Goal: Book appointment/travel/reservation

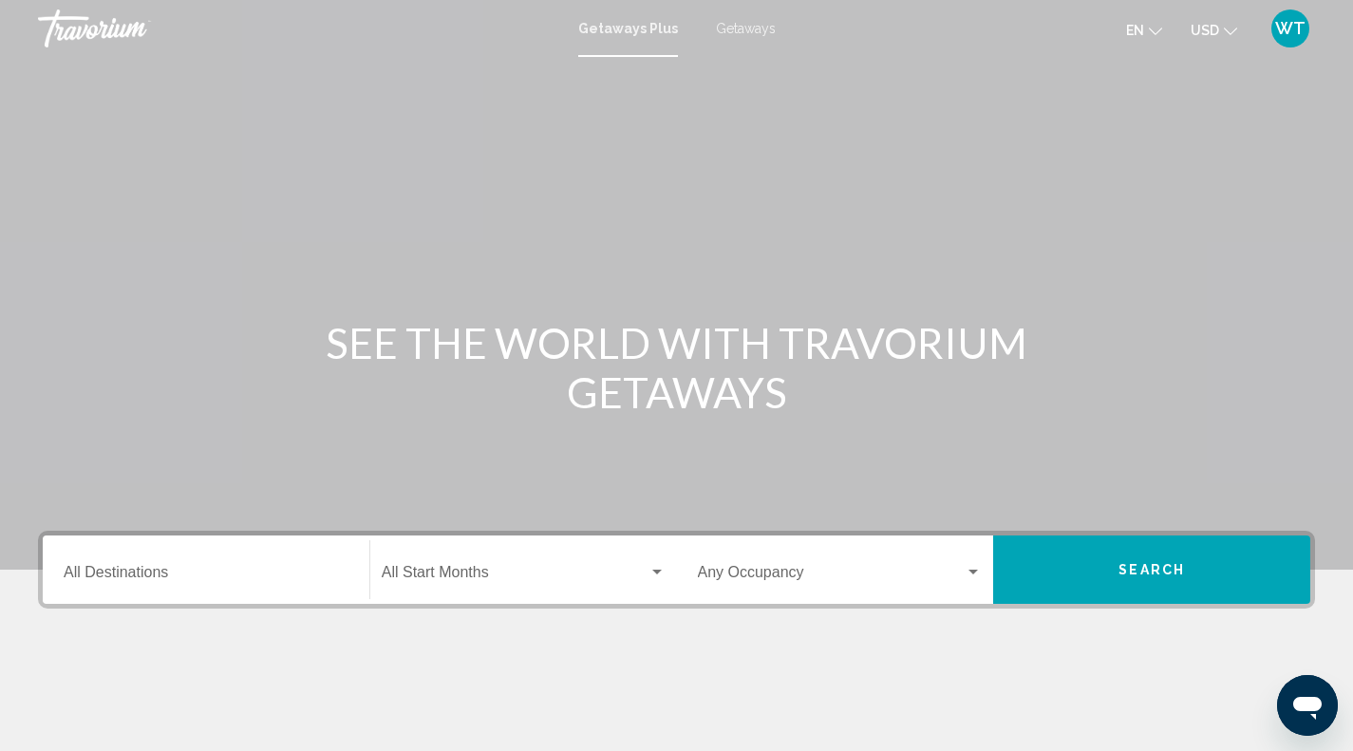
click at [186, 586] on div "Destination All Destinations" at bounding box center [206, 570] width 285 height 60
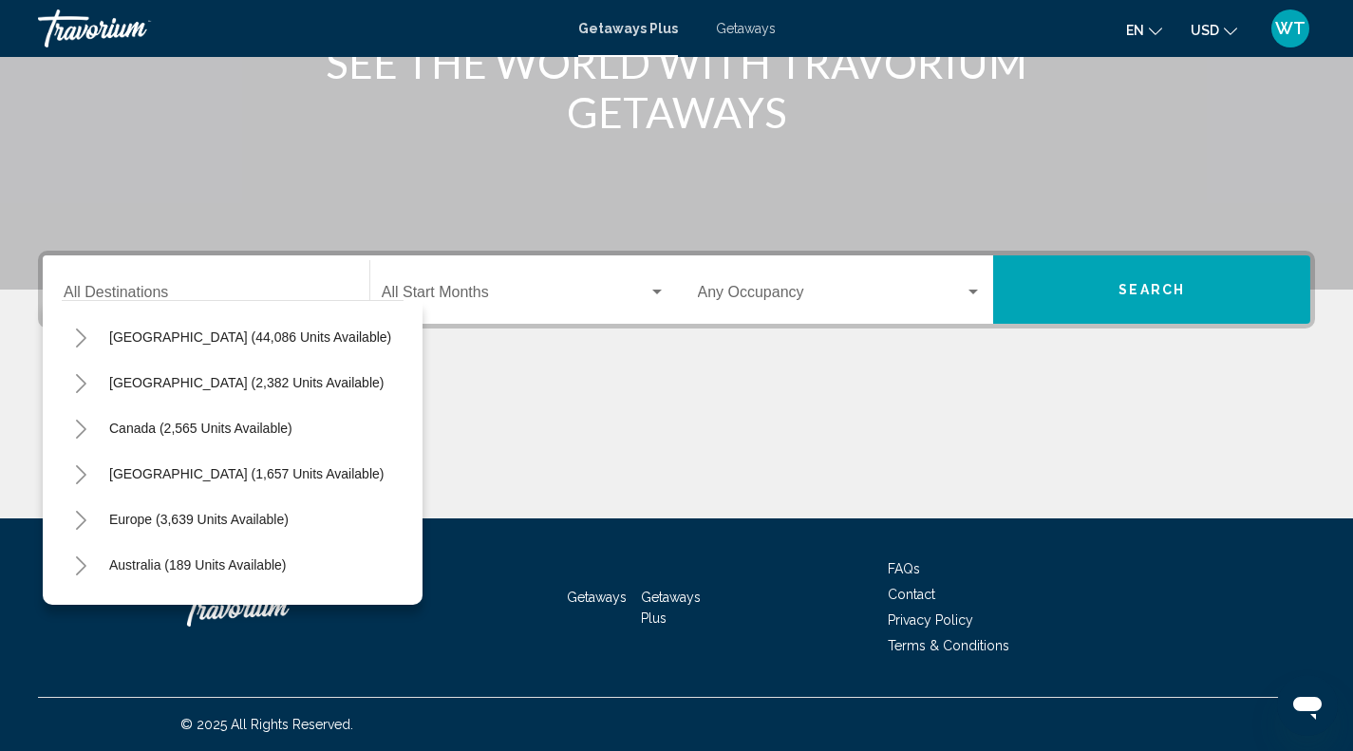
scroll to position [36, 0]
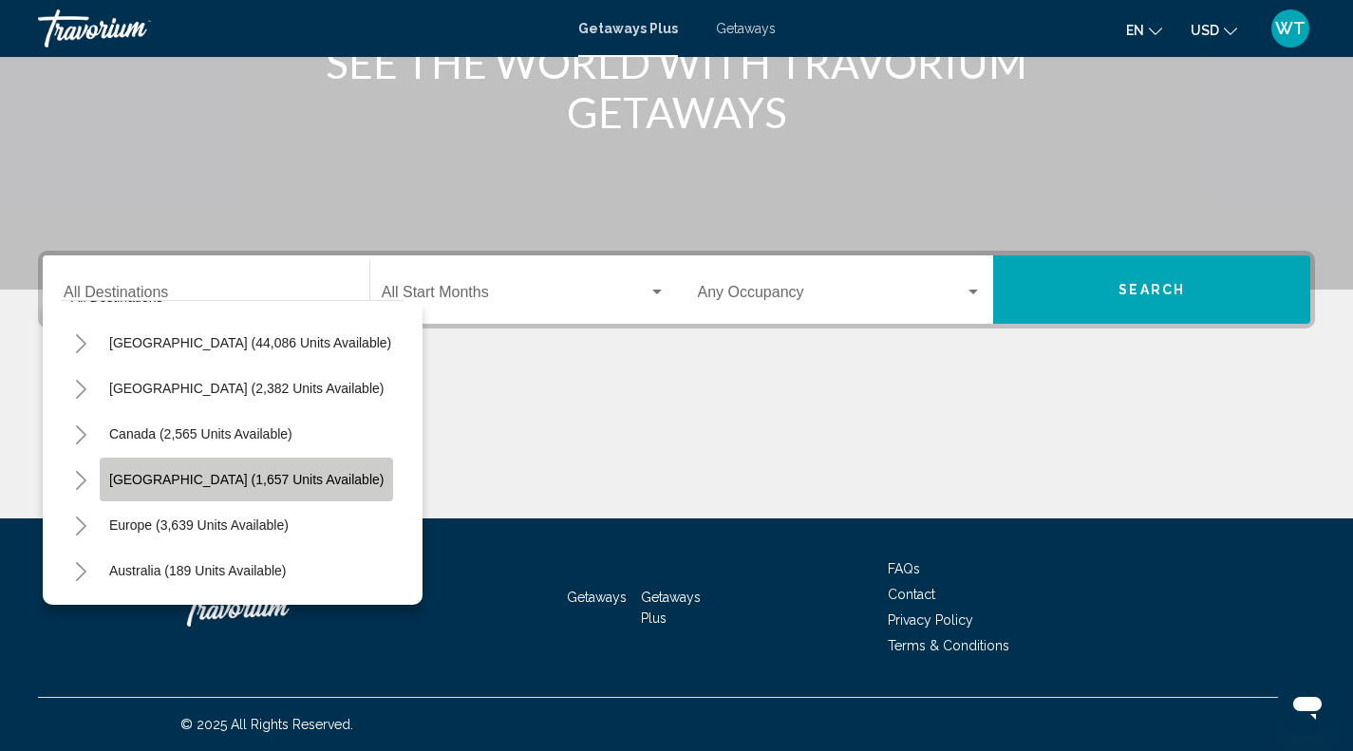
click at [231, 476] on span "[GEOGRAPHIC_DATA] (1,657 units available)" at bounding box center [246, 479] width 274 height 15
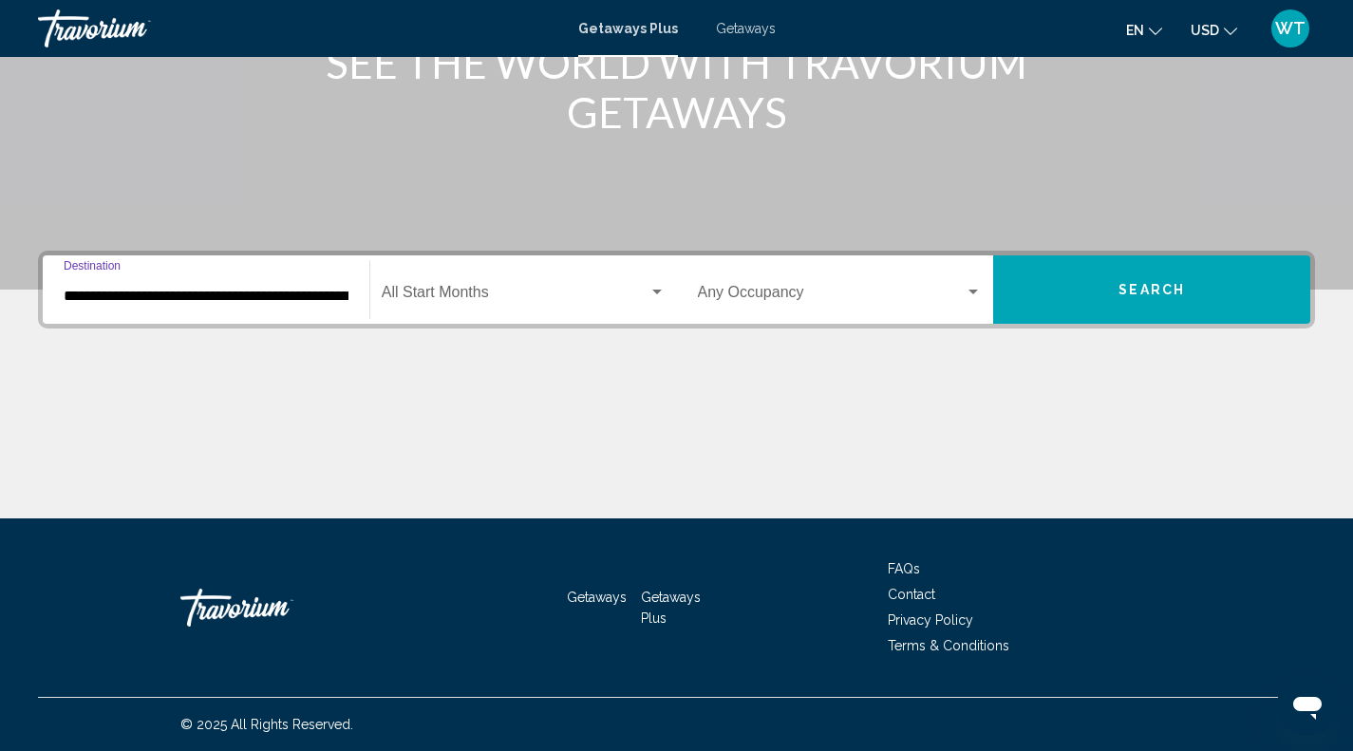
click at [361, 301] on div "Start Month All Start Months" at bounding box center [518, 289] width 317 height 68
click at [329, 294] on input "**********" at bounding box center [206, 296] width 285 height 17
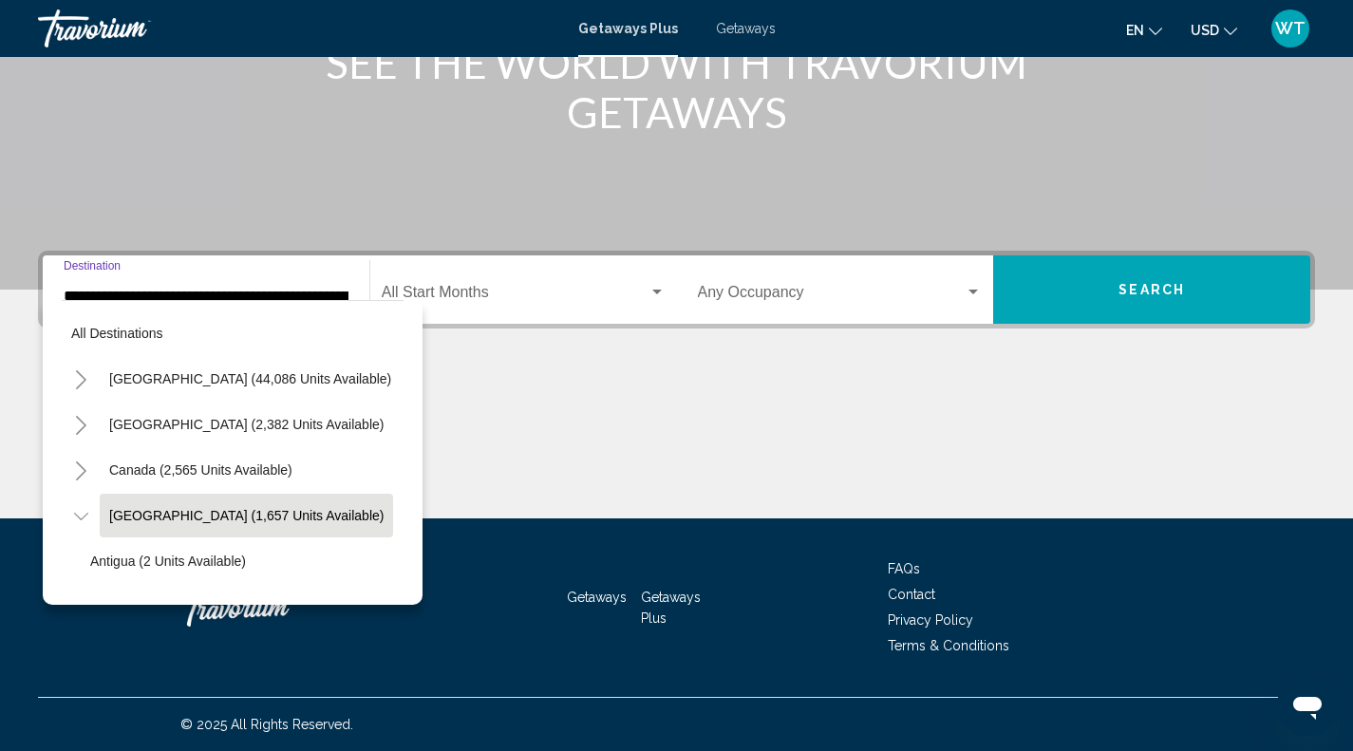
scroll to position [74, 32]
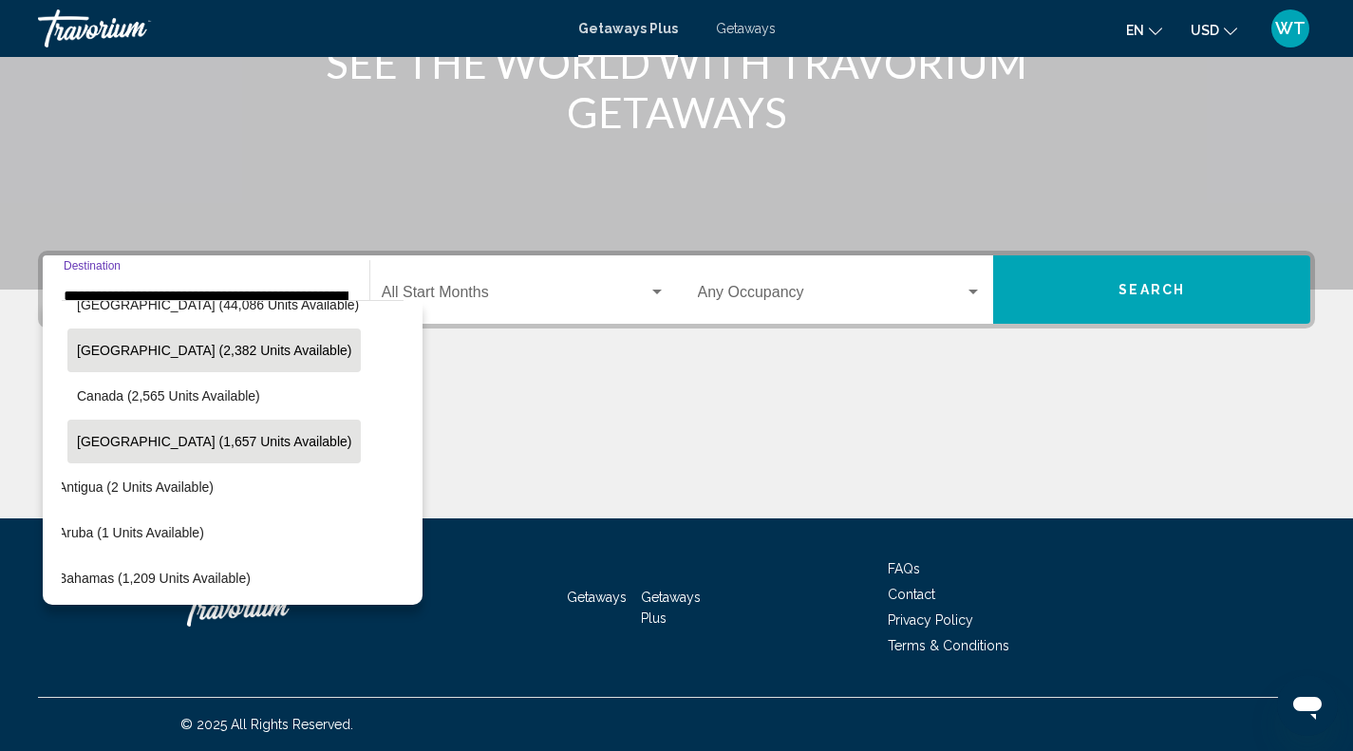
click at [213, 351] on span "[GEOGRAPHIC_DATA] (2,382 units available)" at bounding box center [214, 350] width 274 height 15
type input "**********"
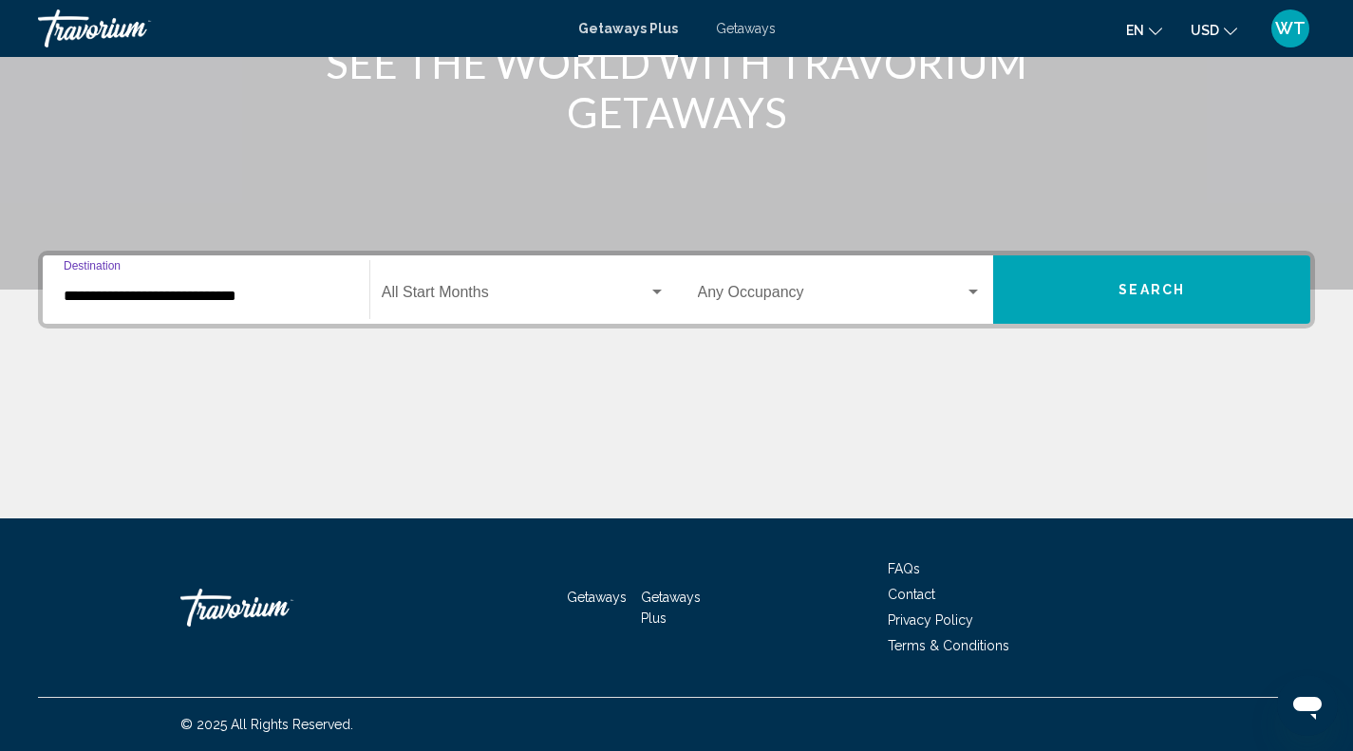
click at [654, 294] on div "Search widget" at bounding box center [656, 292] width 9 height 5
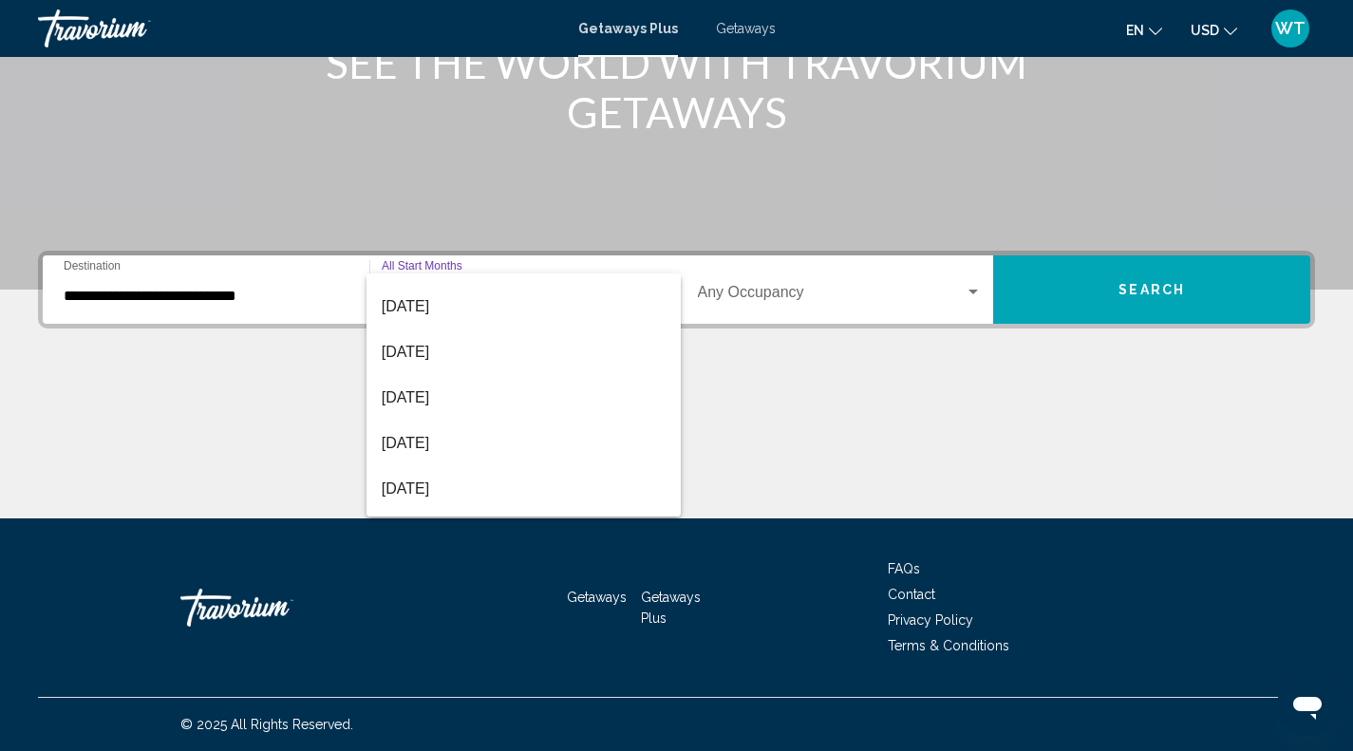
scroll to position [55, 0]
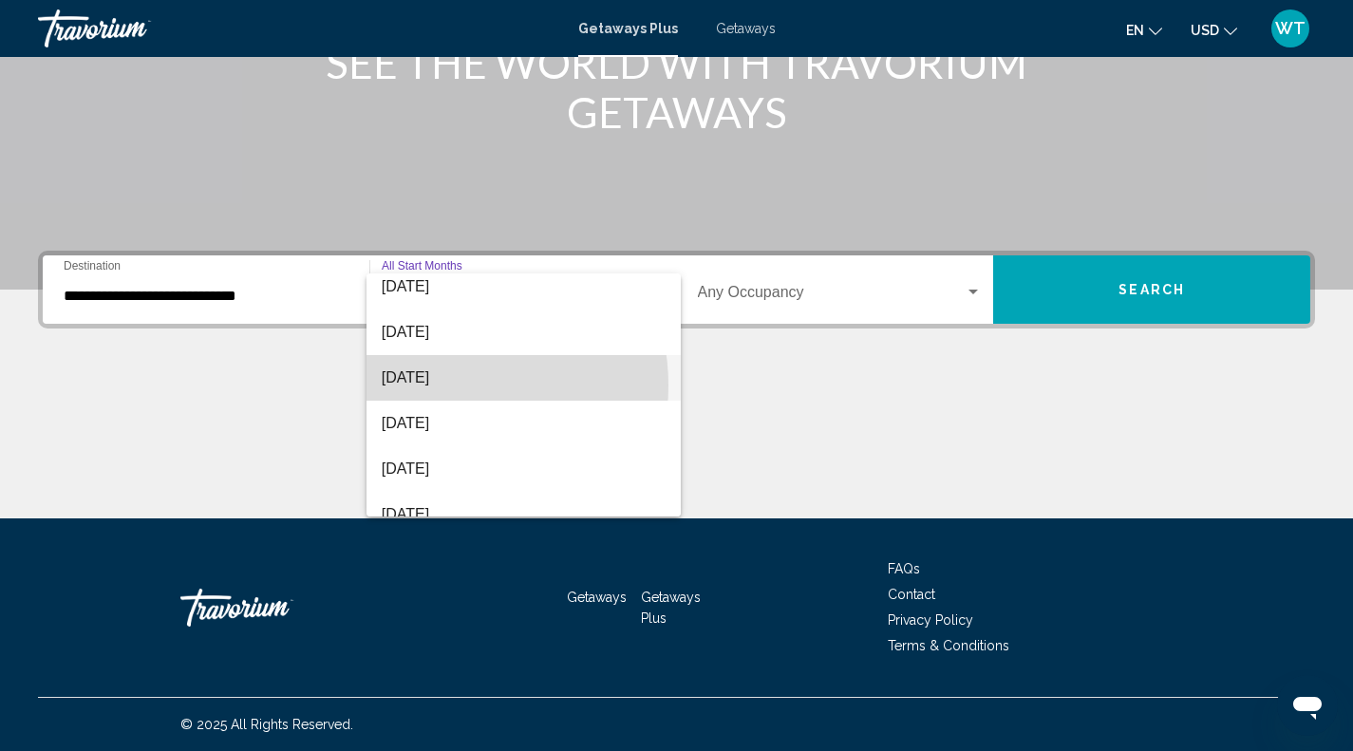
click at [441, 386] on span "[DATE]" at bounding box center [524, 378] width 284 height 46
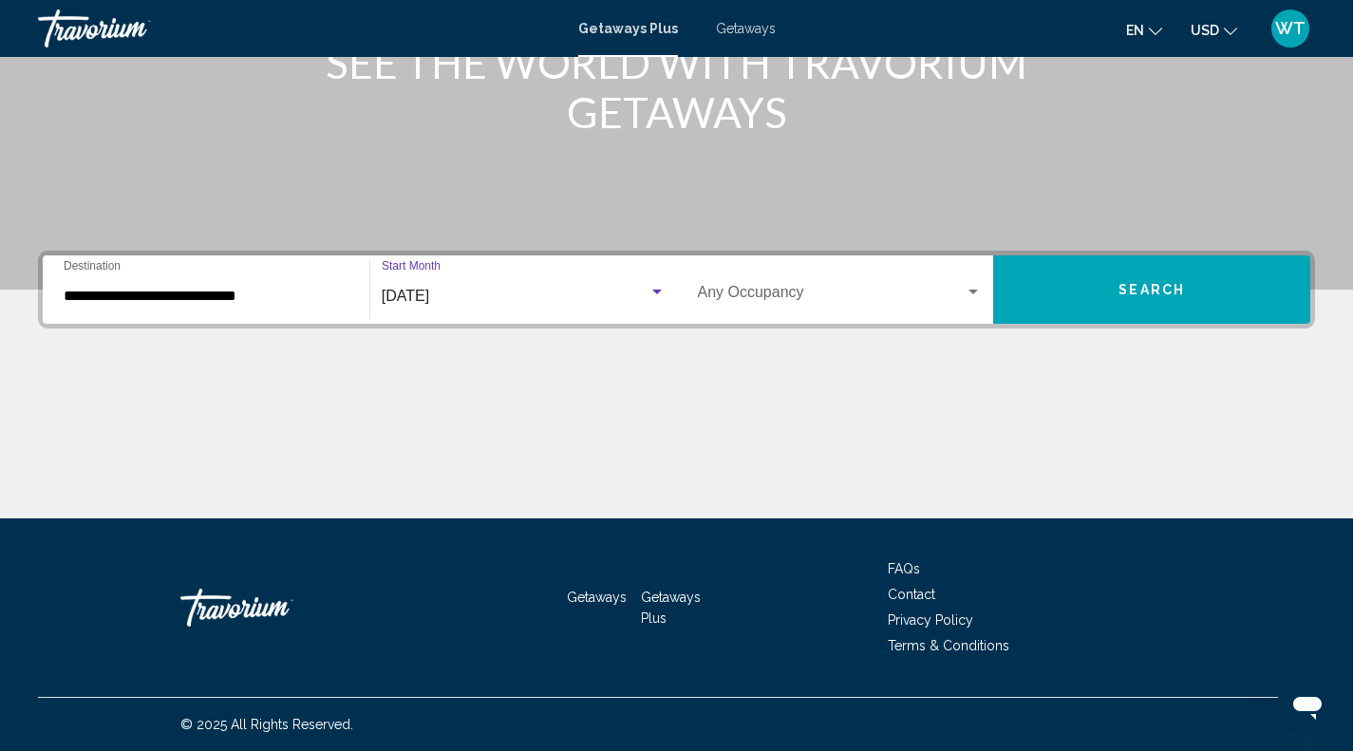
click at [1149, 293] on span "Search" at bounding box center [1152, 290] width 66 height 15
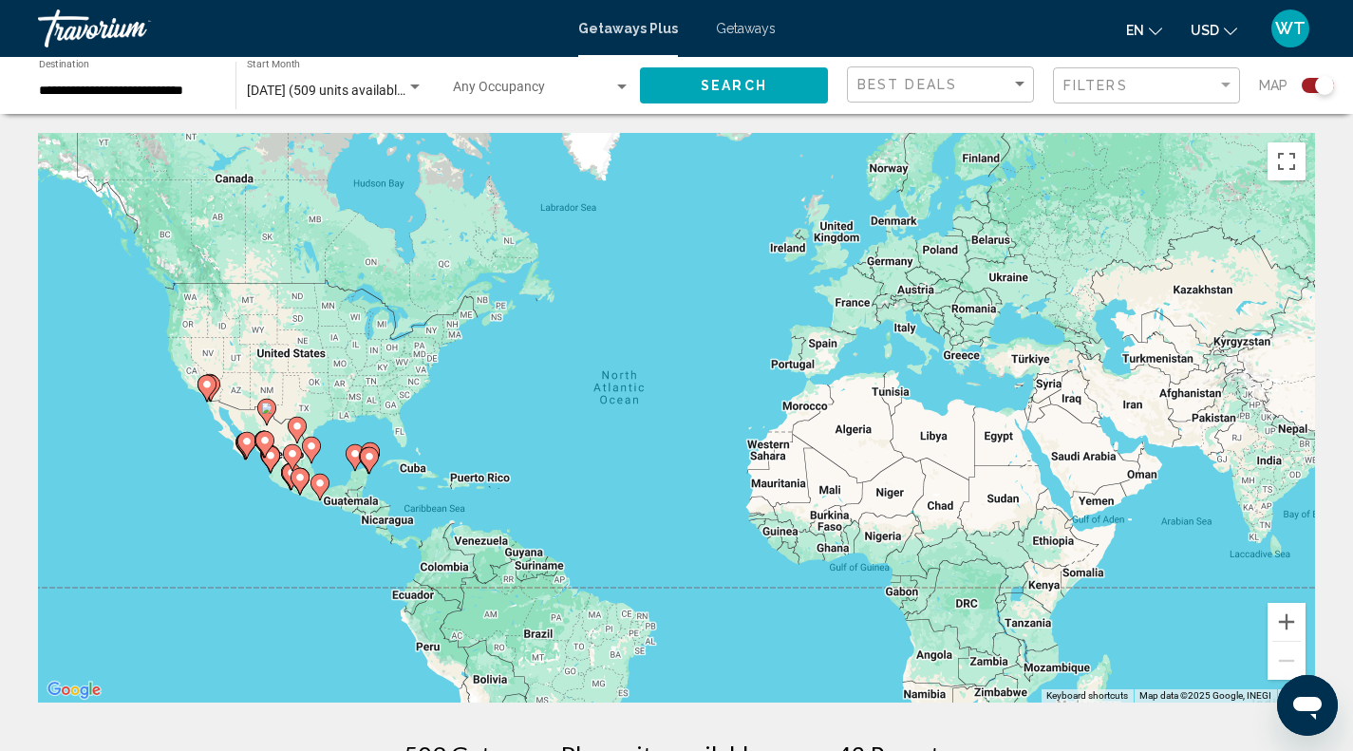
click at [1309, 84] on div "Search widget" at bounding box center [1318, 85] width 32 height 15
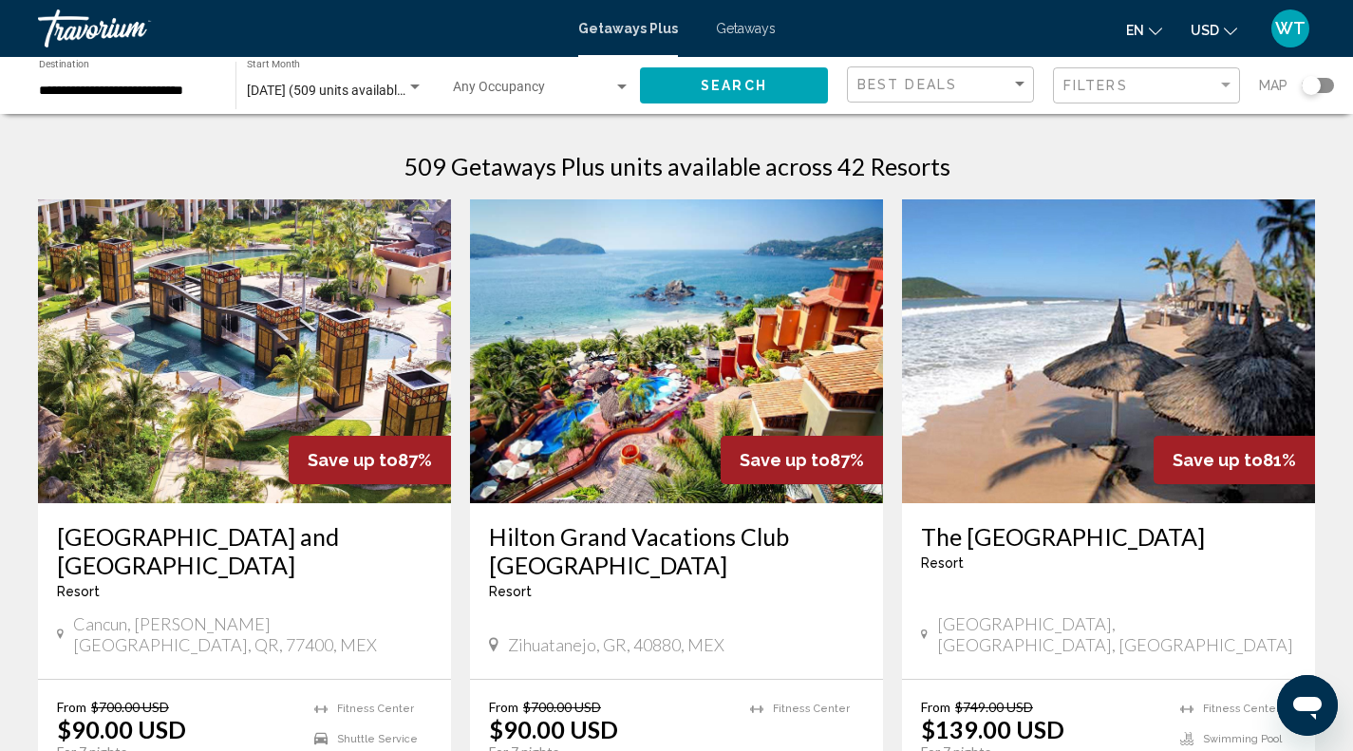
click at [1323, 84] on div "Search widget" at bounding box center [1318, 85] width 32 height 15
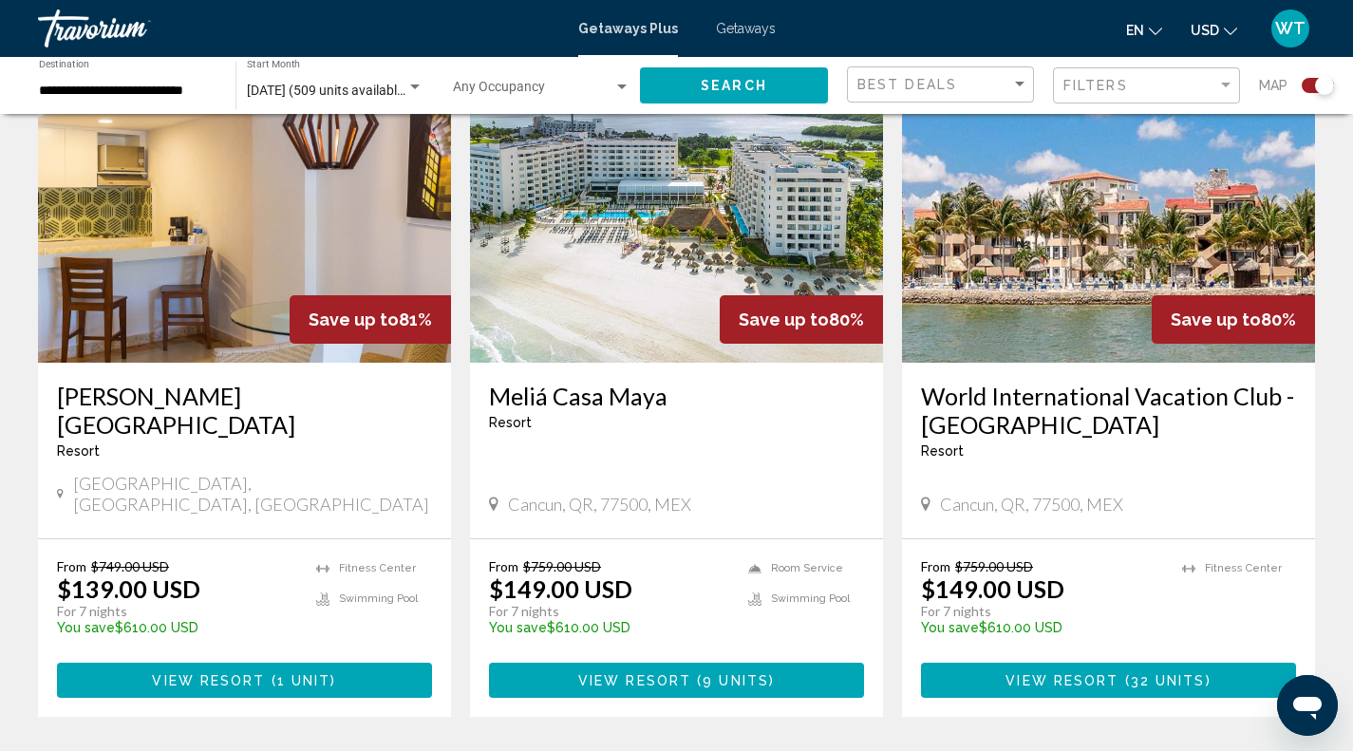
scroll to position [2869, 0]
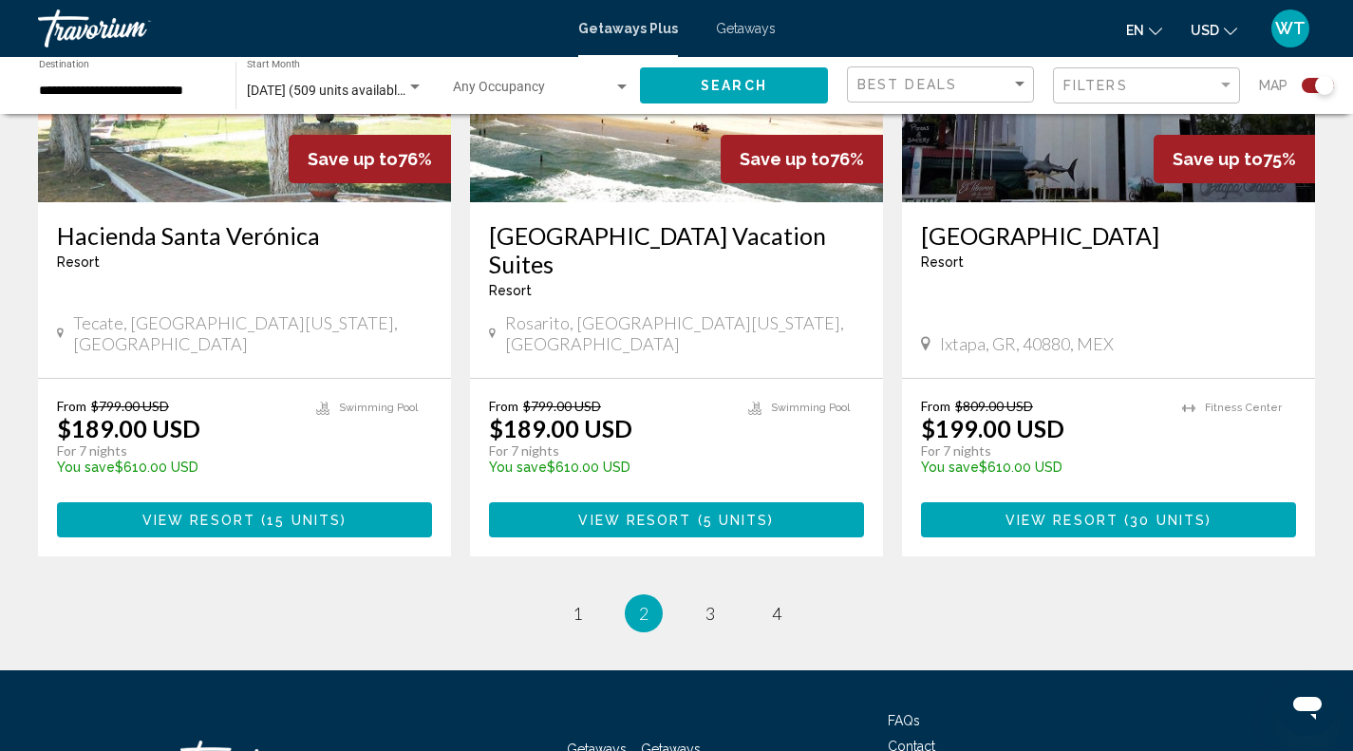
scroll to position [2981, 0]
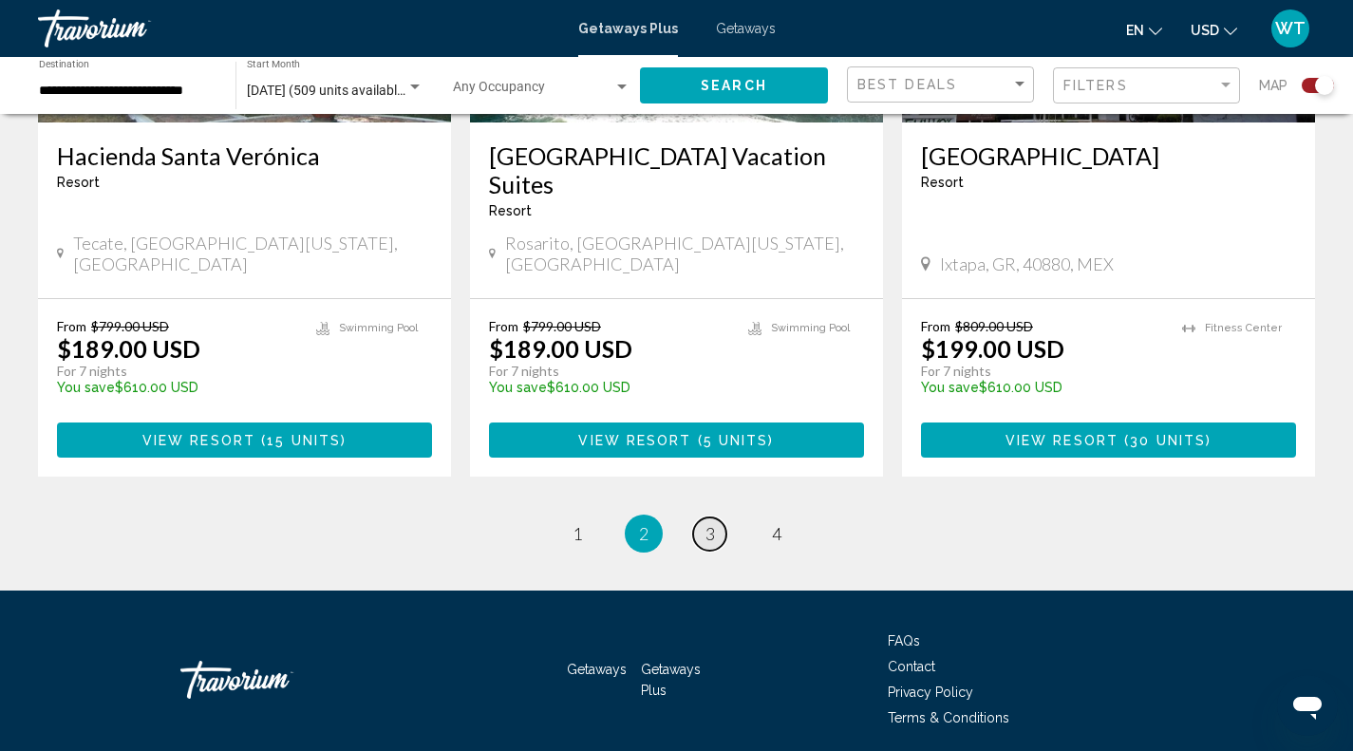
click at [714, 523] on span "3" at bounding box center [710, 533] width 9 height 21
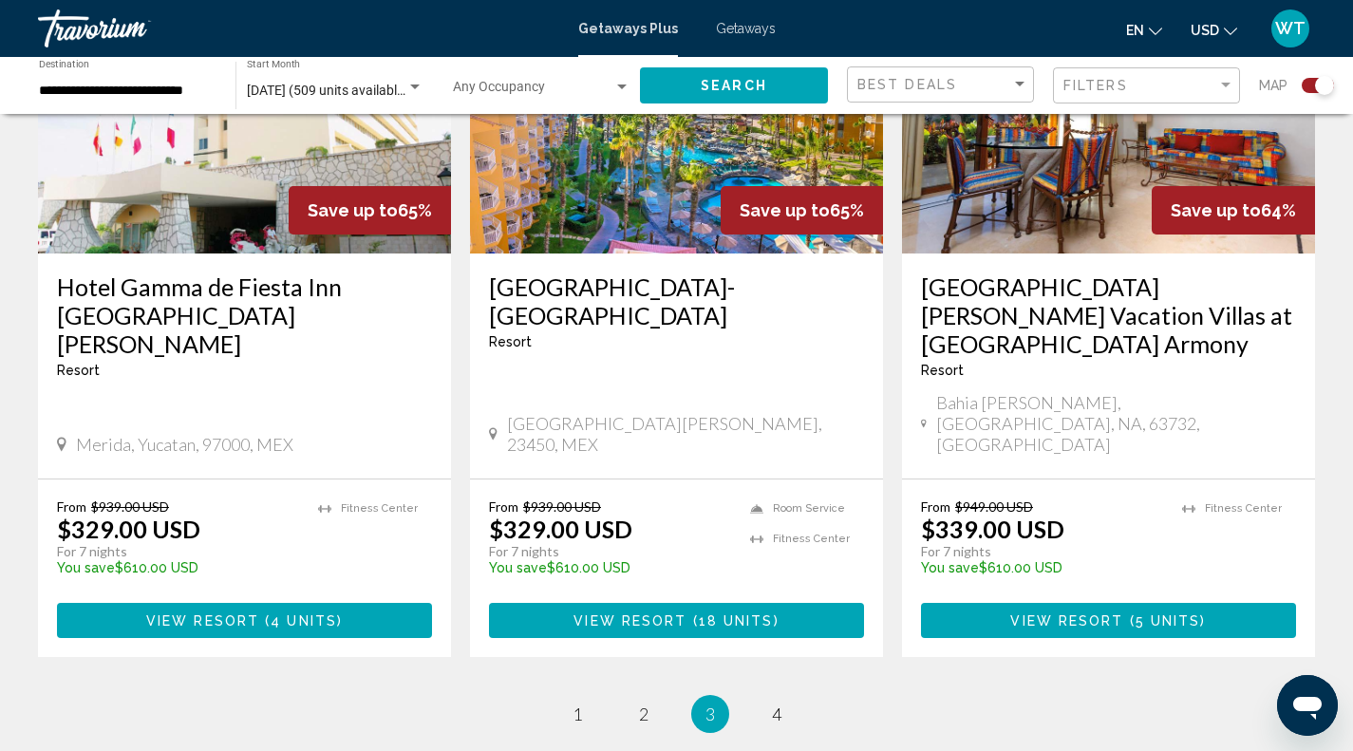
scroll to position [2963, 0]
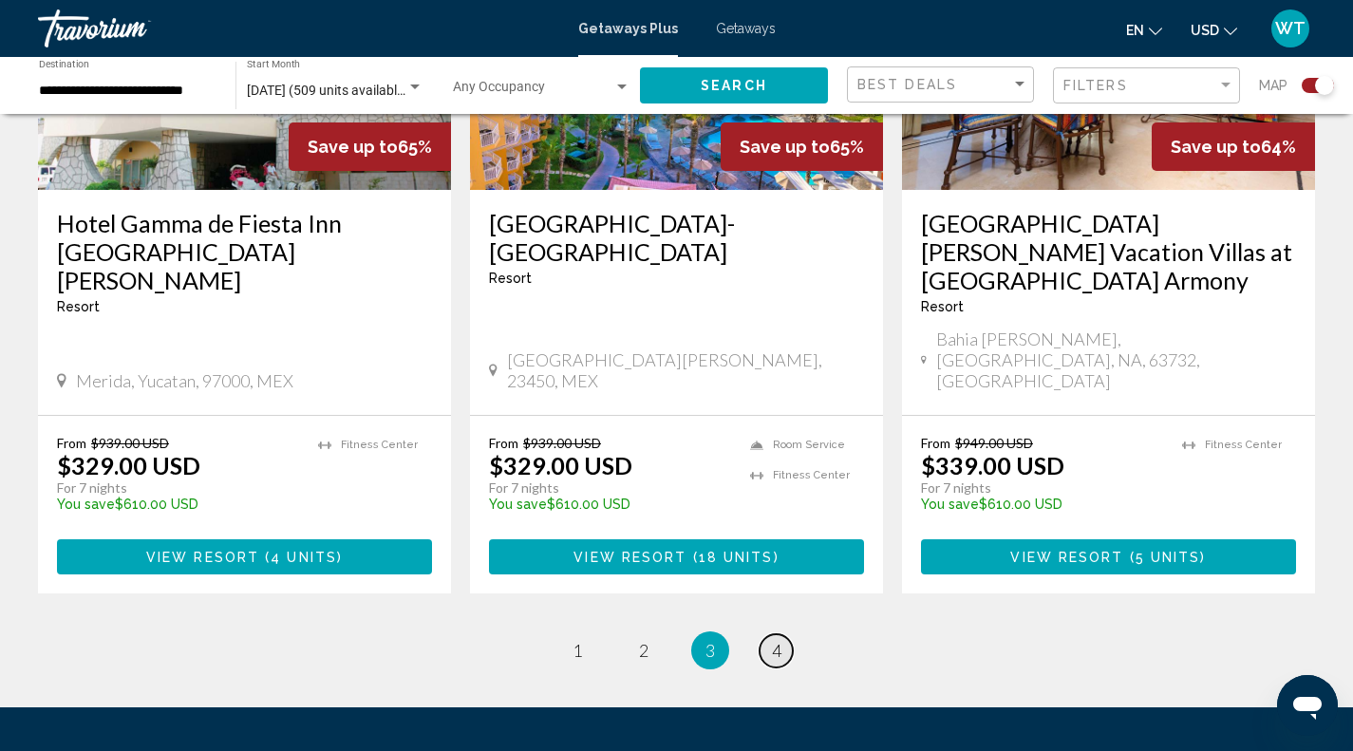
click at [776, 640] on span "4" at bounding box center [776, 650] width 9 height 21
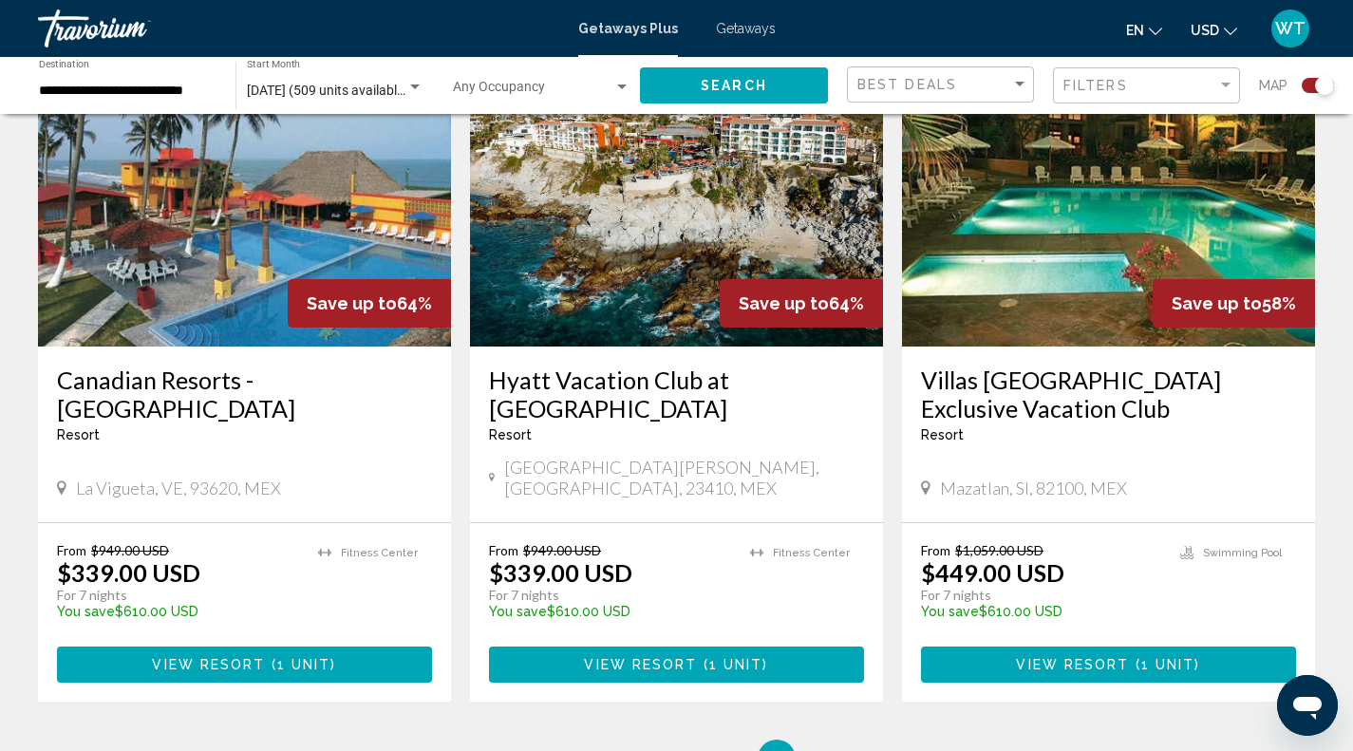
scroll to position [1695, 0]
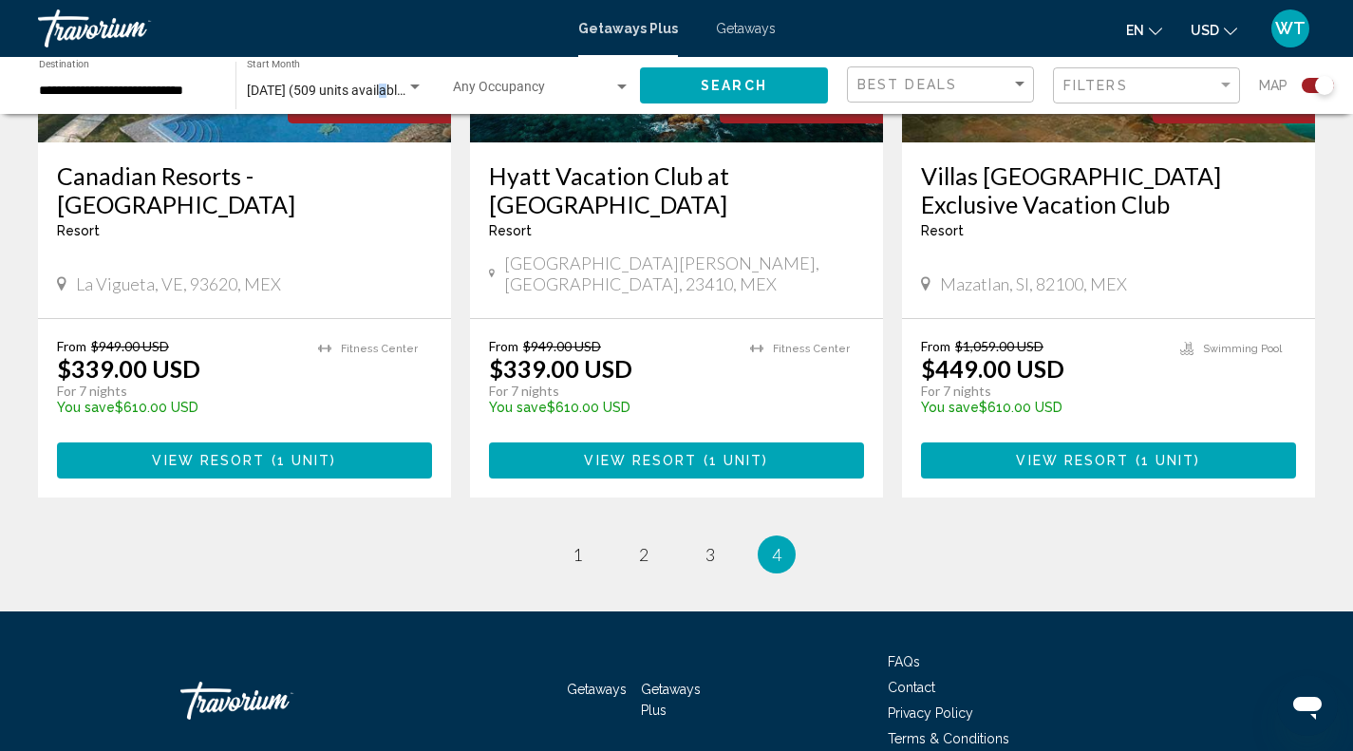
drag, startPoint x: 1363, startPoint y: 275, endPoint x: 390, endPoint y: 91, distance: 989.8
click at [390, 91] on span "[DATE] (509 units available)" at bounding box center [327, 90] width 161 height 15
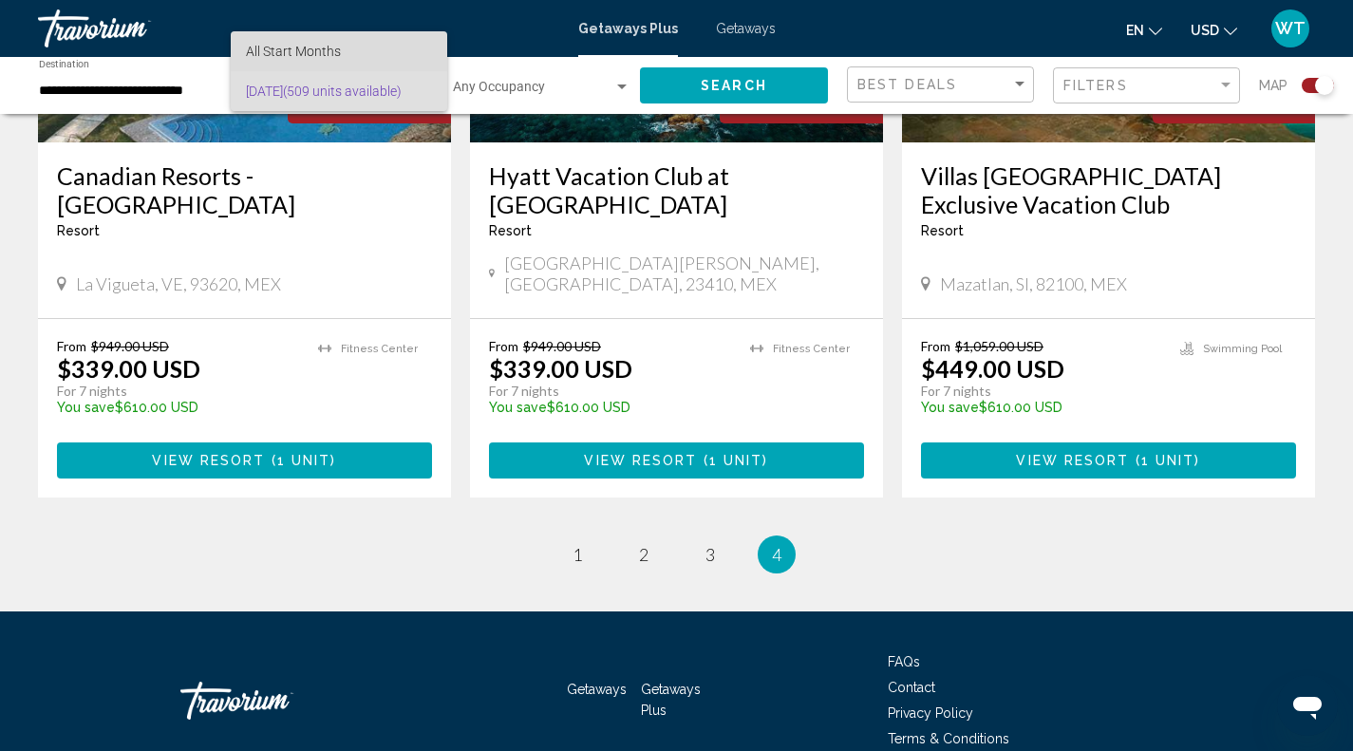
click at [338, 54] on span "All Start Months" at bounding box center [293, 51] width 95 height 15
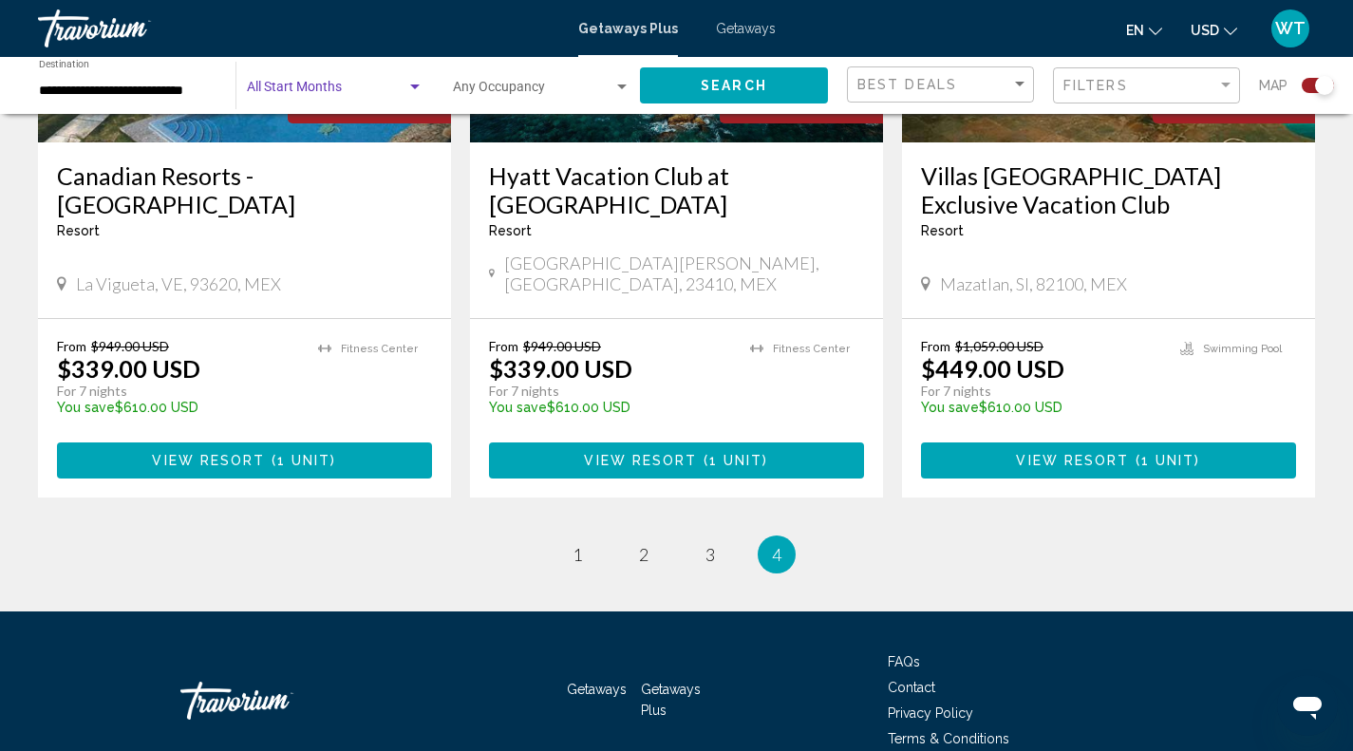
click at [412, 92] on div "Search widget" at bounding box center [414, 87] width 17 height 15
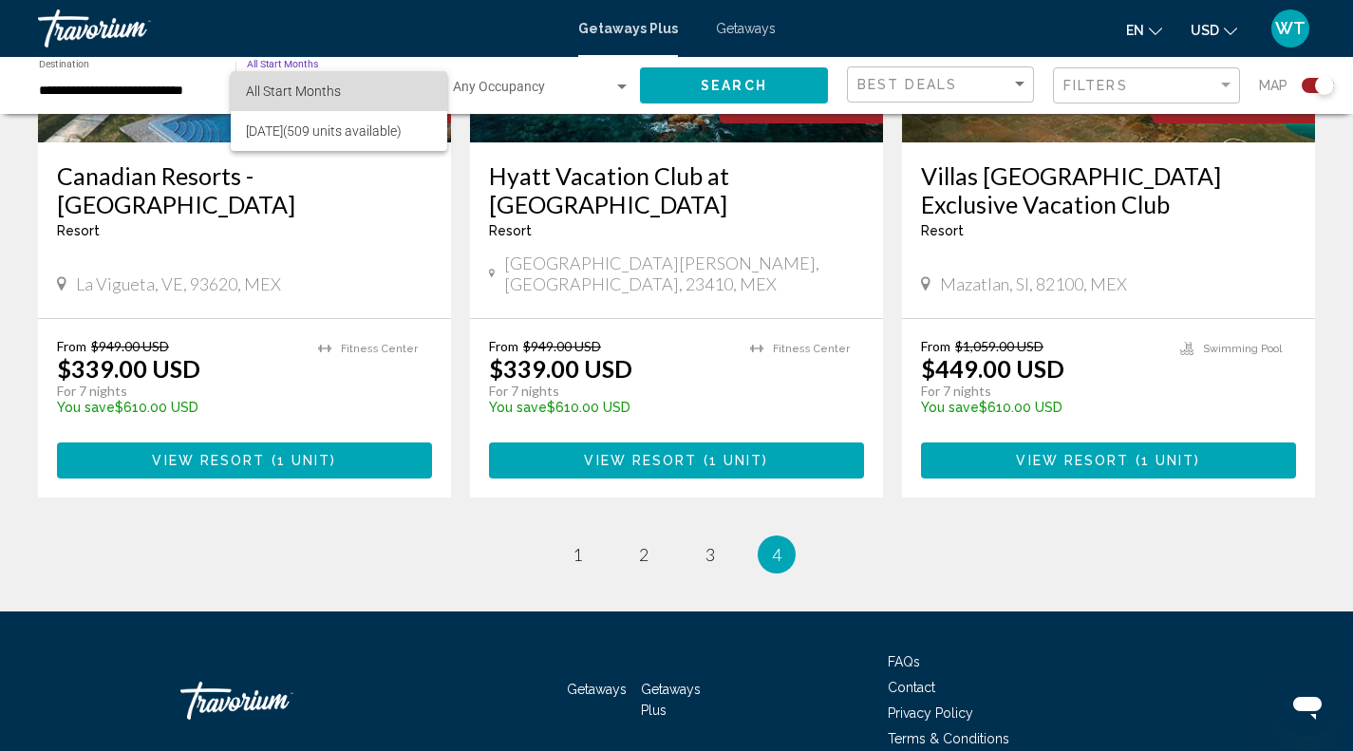
click at [320, 96] on span "All Start Months" at bounding box center [293, 91] width 95 height 15
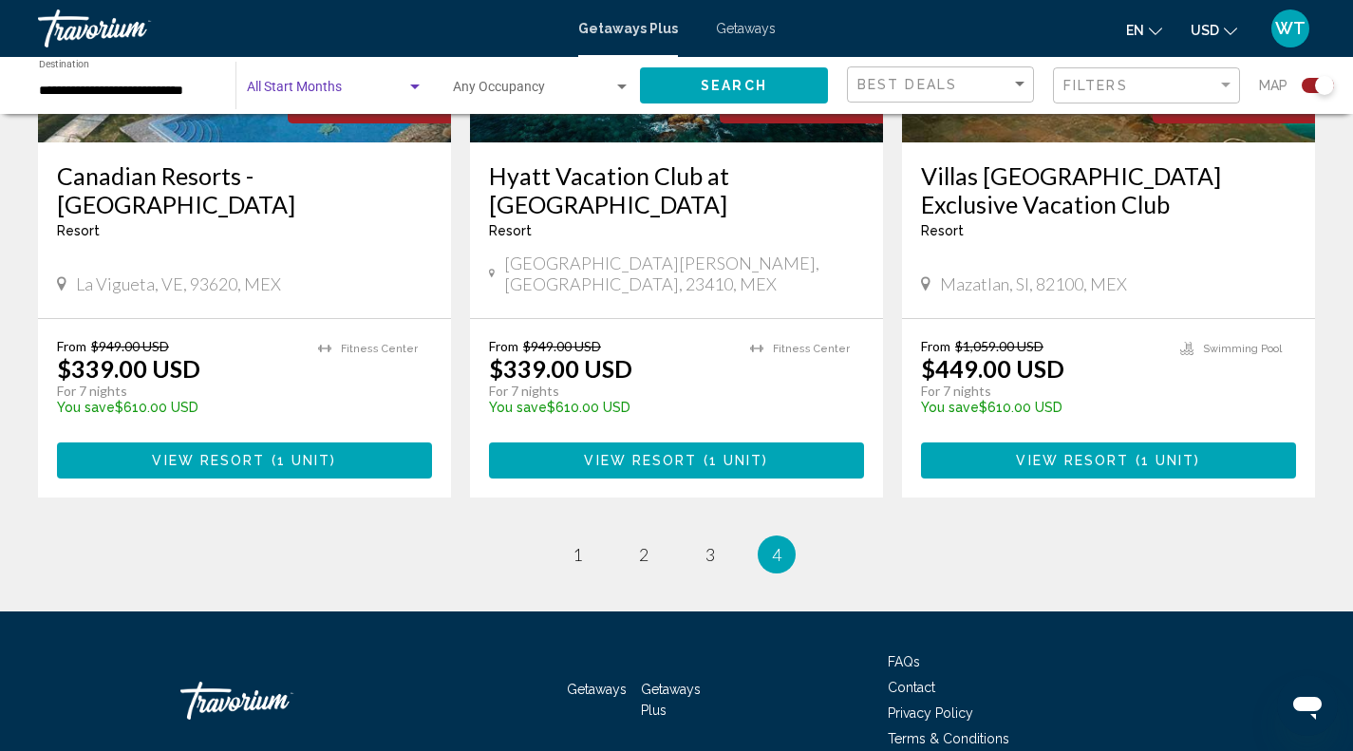
click at [758, 88] on span "Search" at bounding box center [734, 86] width 66 height 15
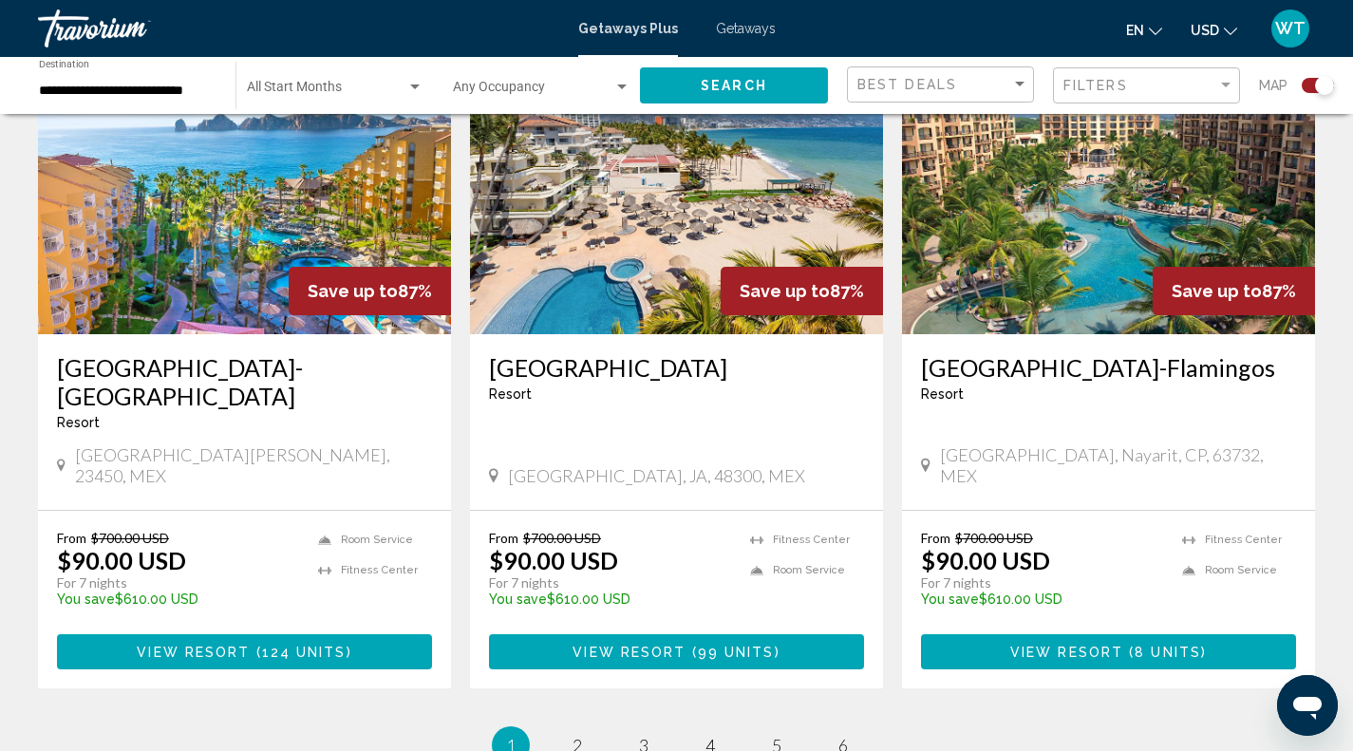
scroll to position [2930, 0]
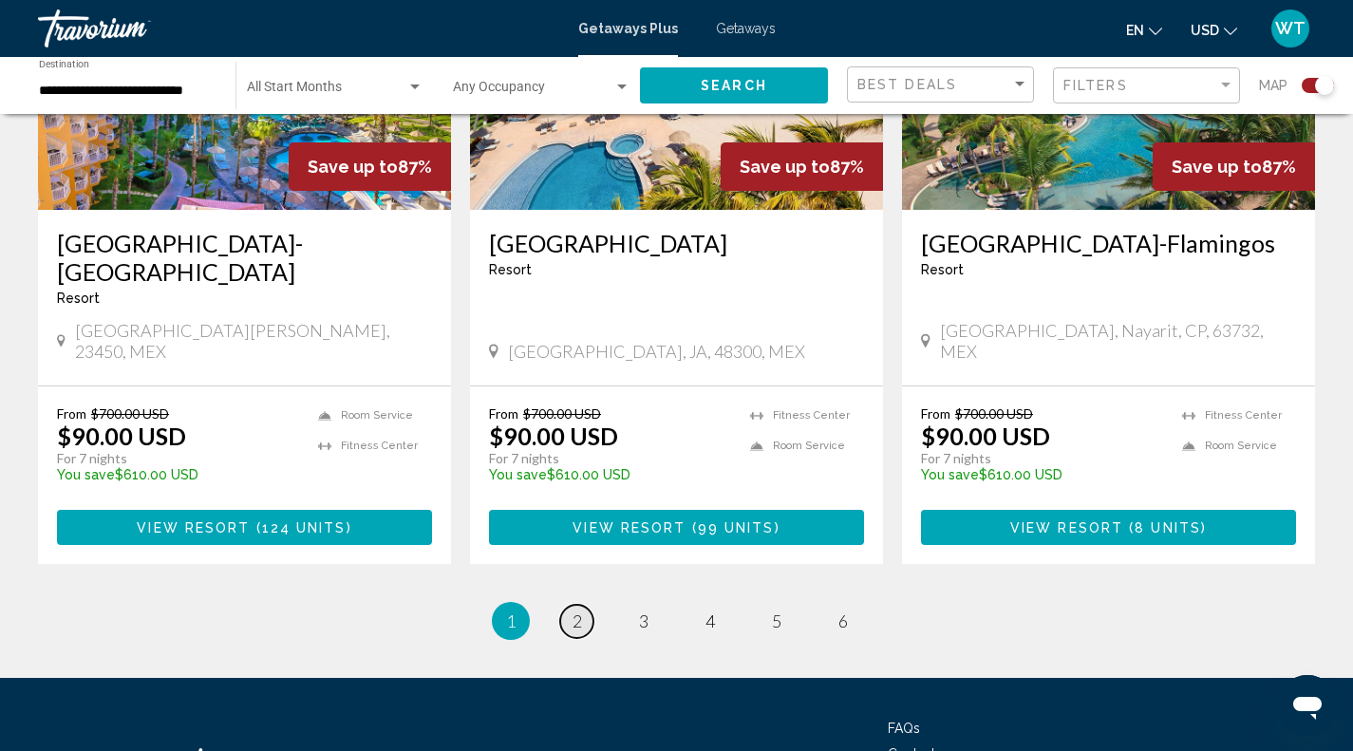
click at [579, 611] on span "2" at bounding box center [577, 621] width 9 height 21
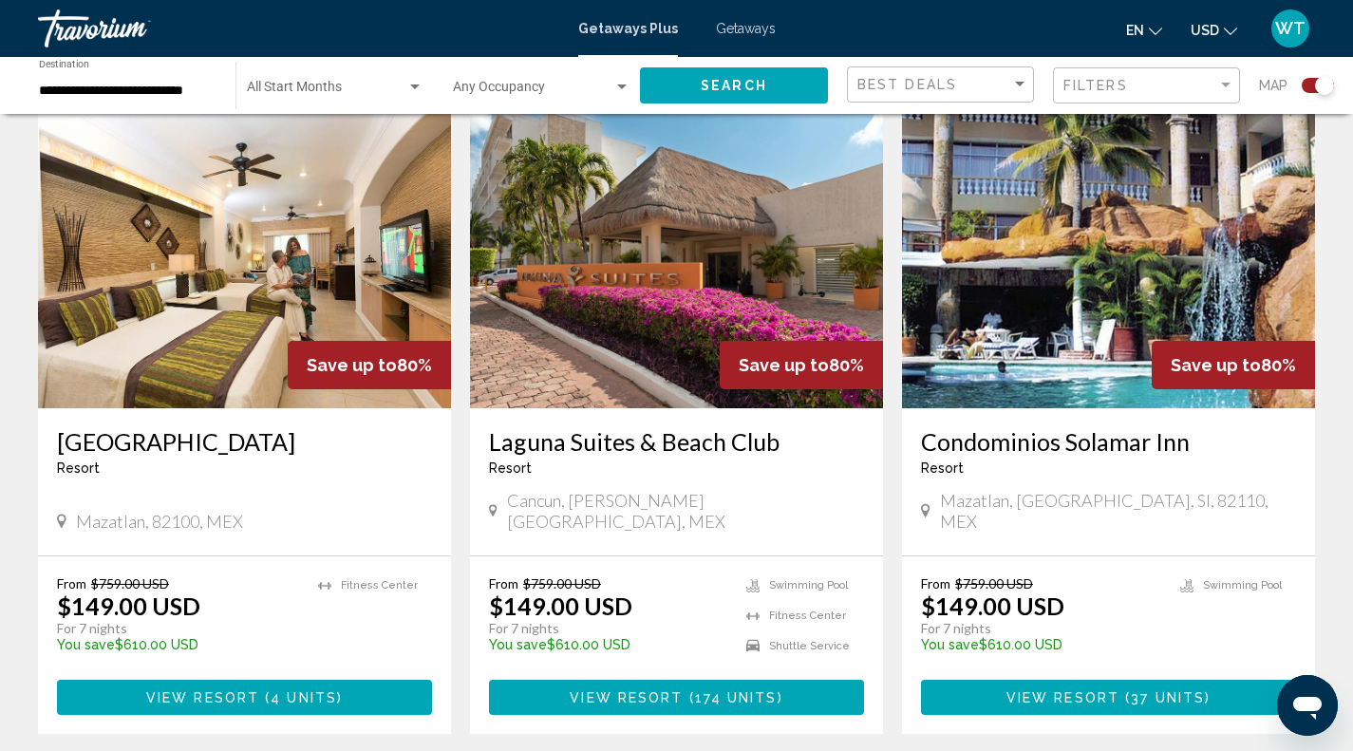
scroll to position [2989, 0]
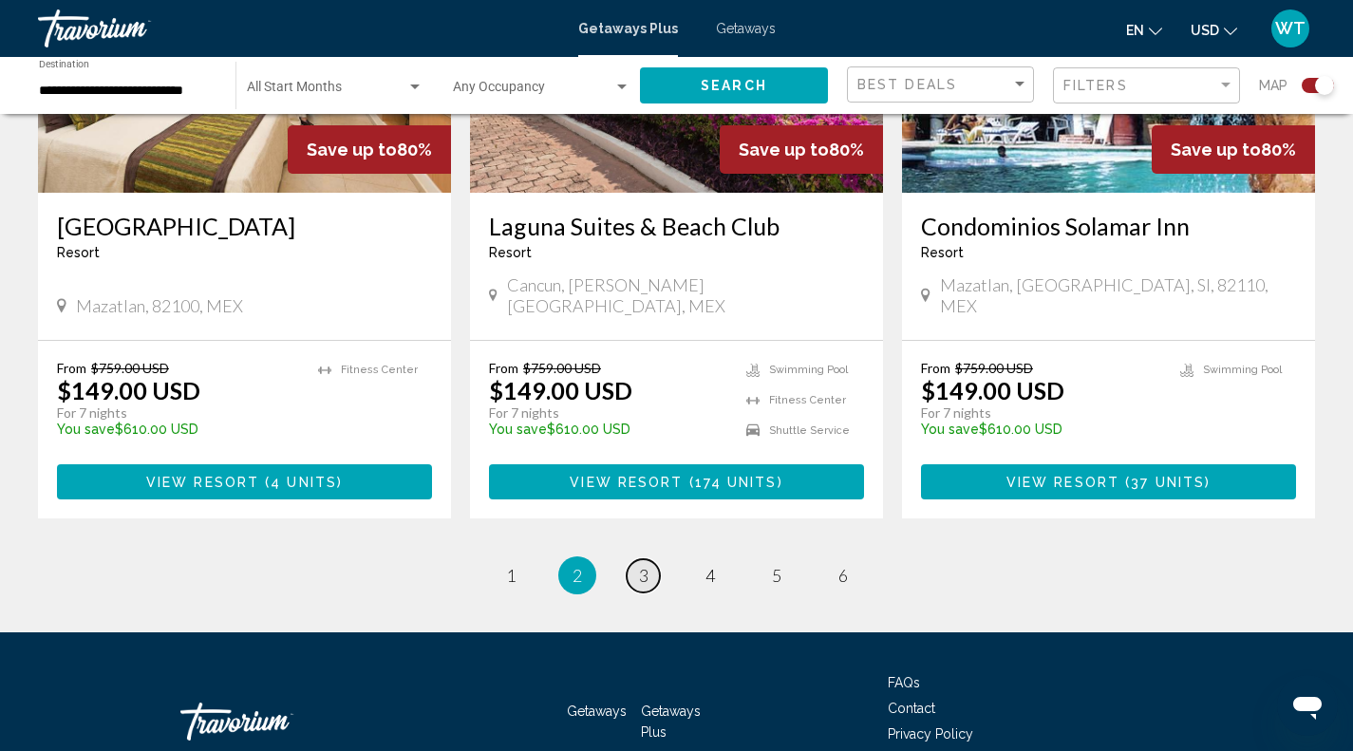
click at [643, 565] on span "3" at bounding box center [643, 575] width 9 height 21
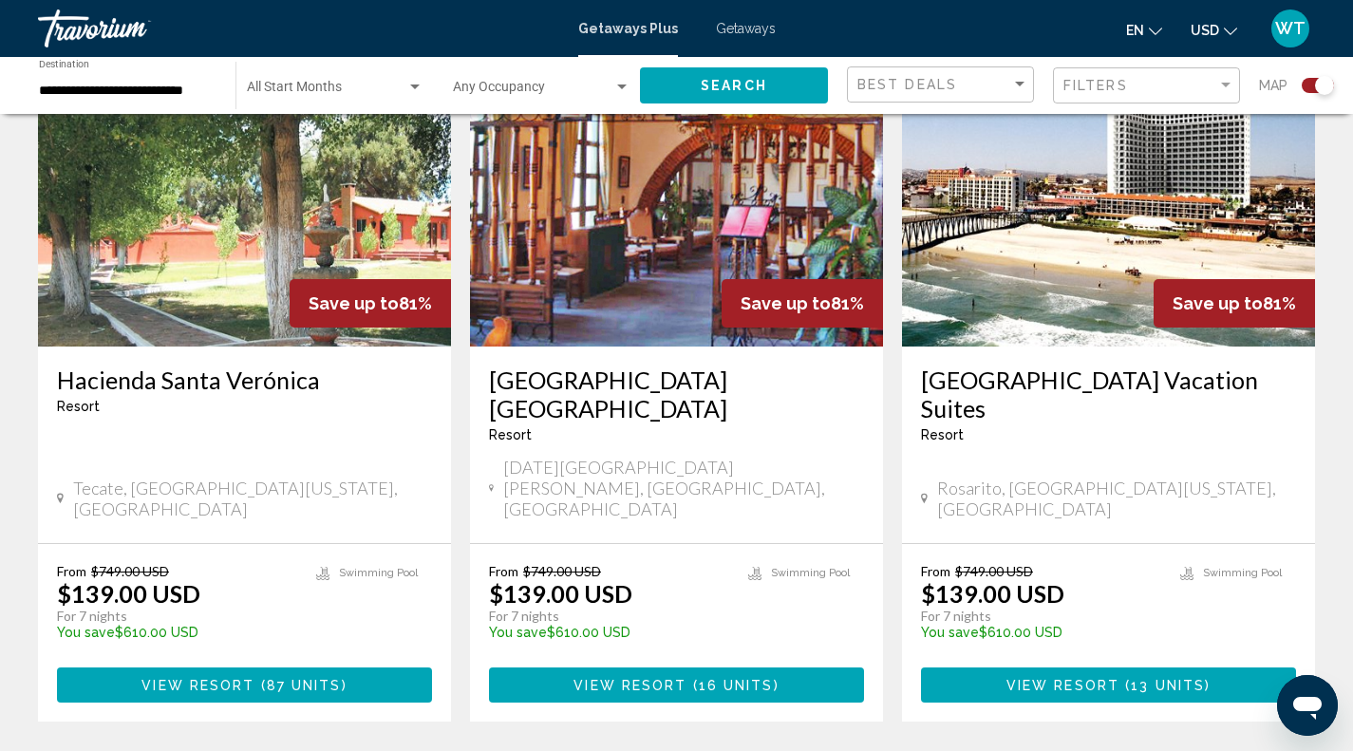
scroll to position [2859, 0]
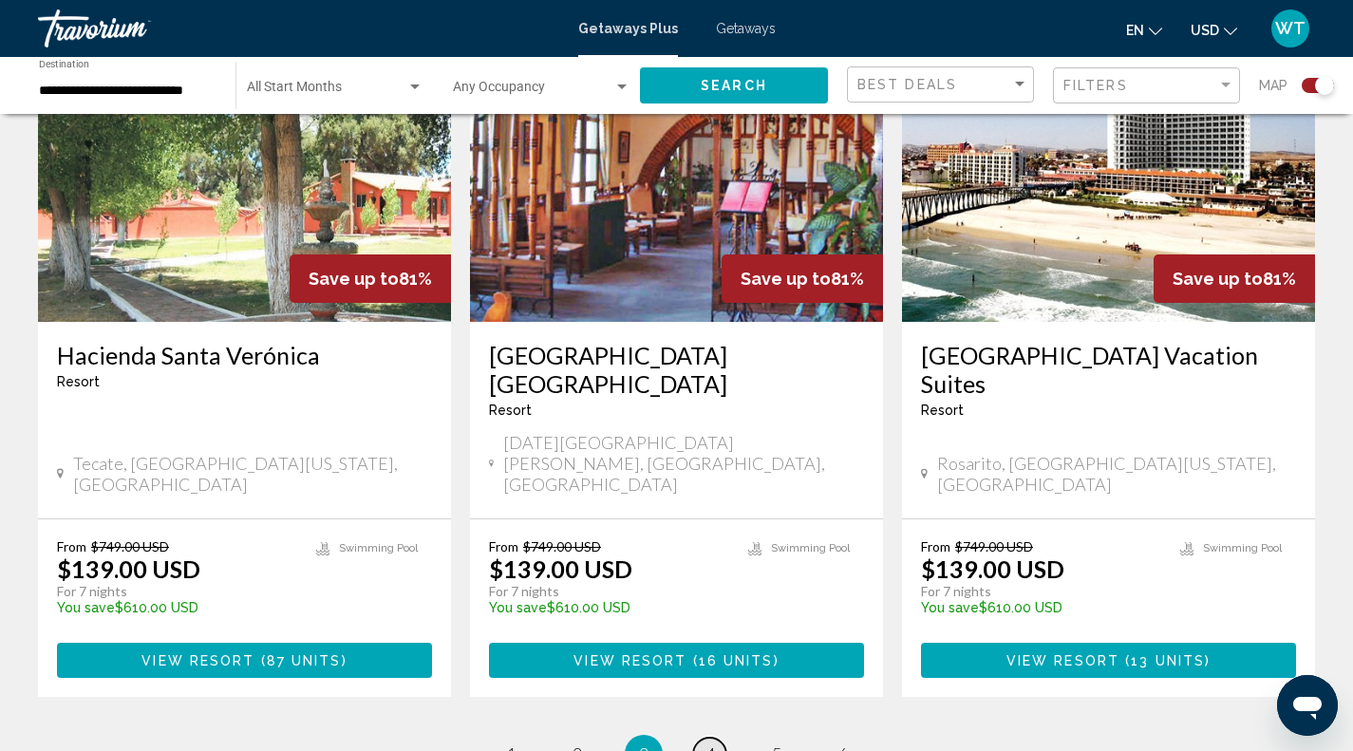
click at [715, 738] on link "page 4" at bounding box center [709, 754] width 33 height 33
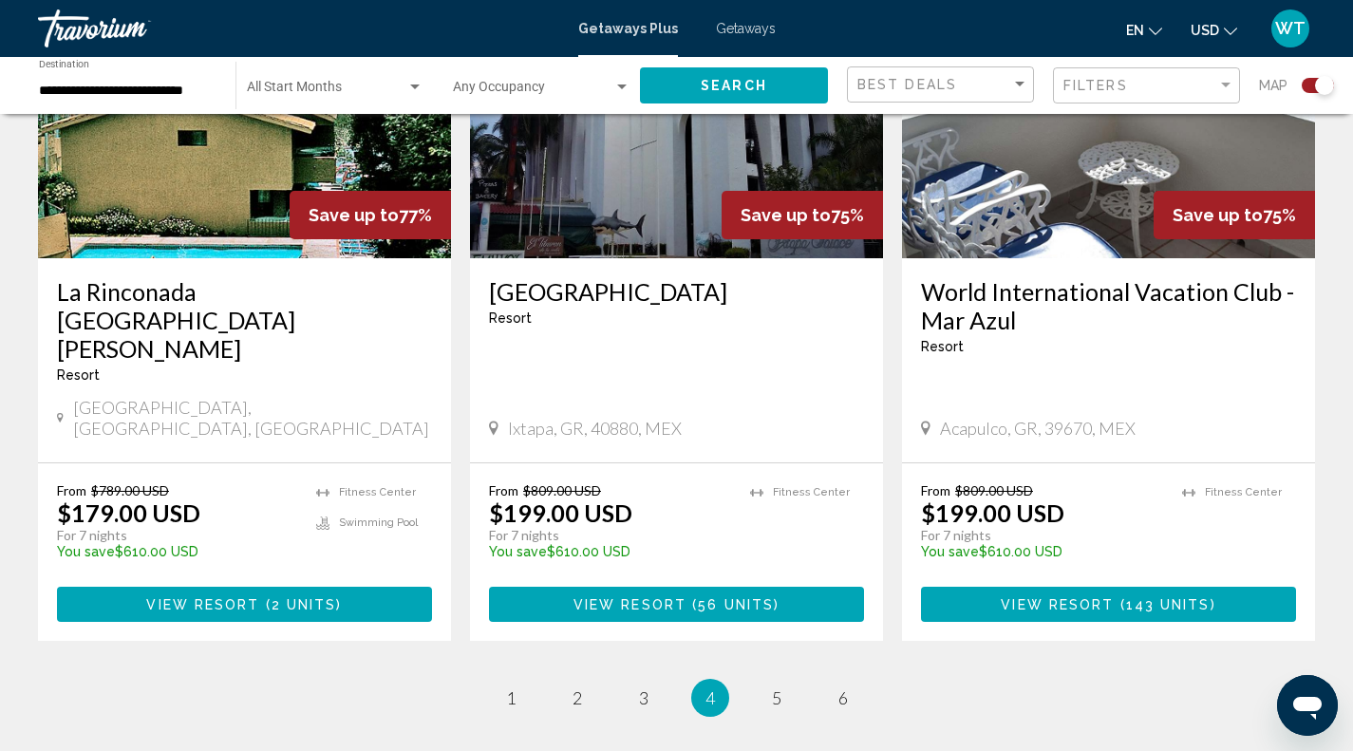
scroll to position [2972, 0]
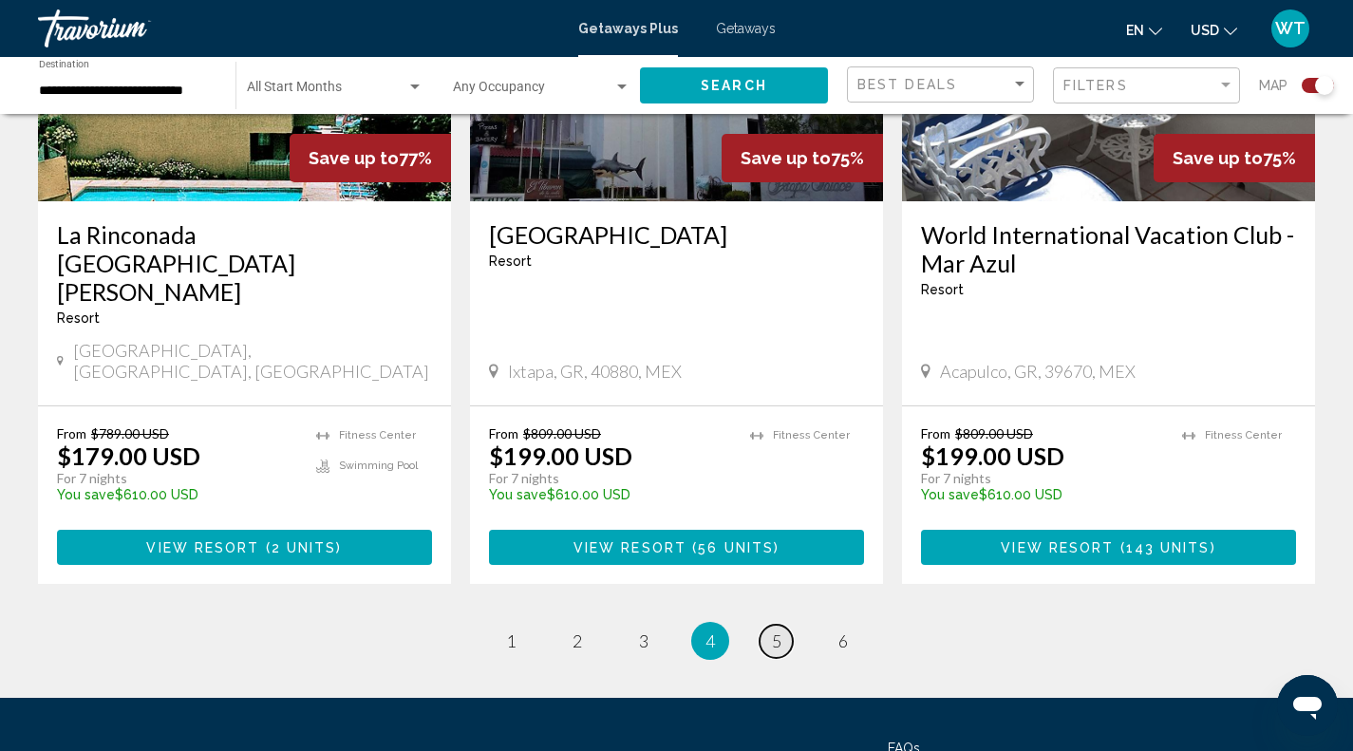
click at [778, 631] on span "5" at bounding box center [776, 641] width 9 height 21
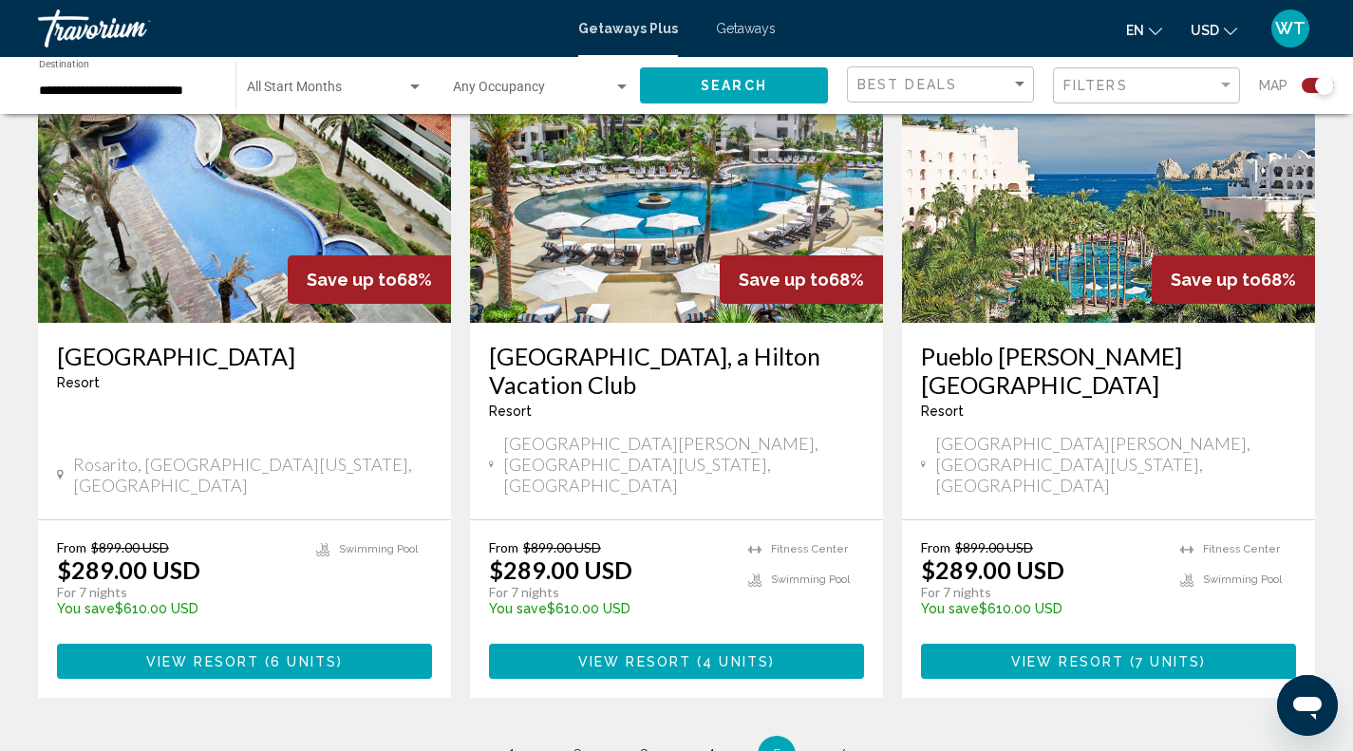
scroll to position [2960, 0]
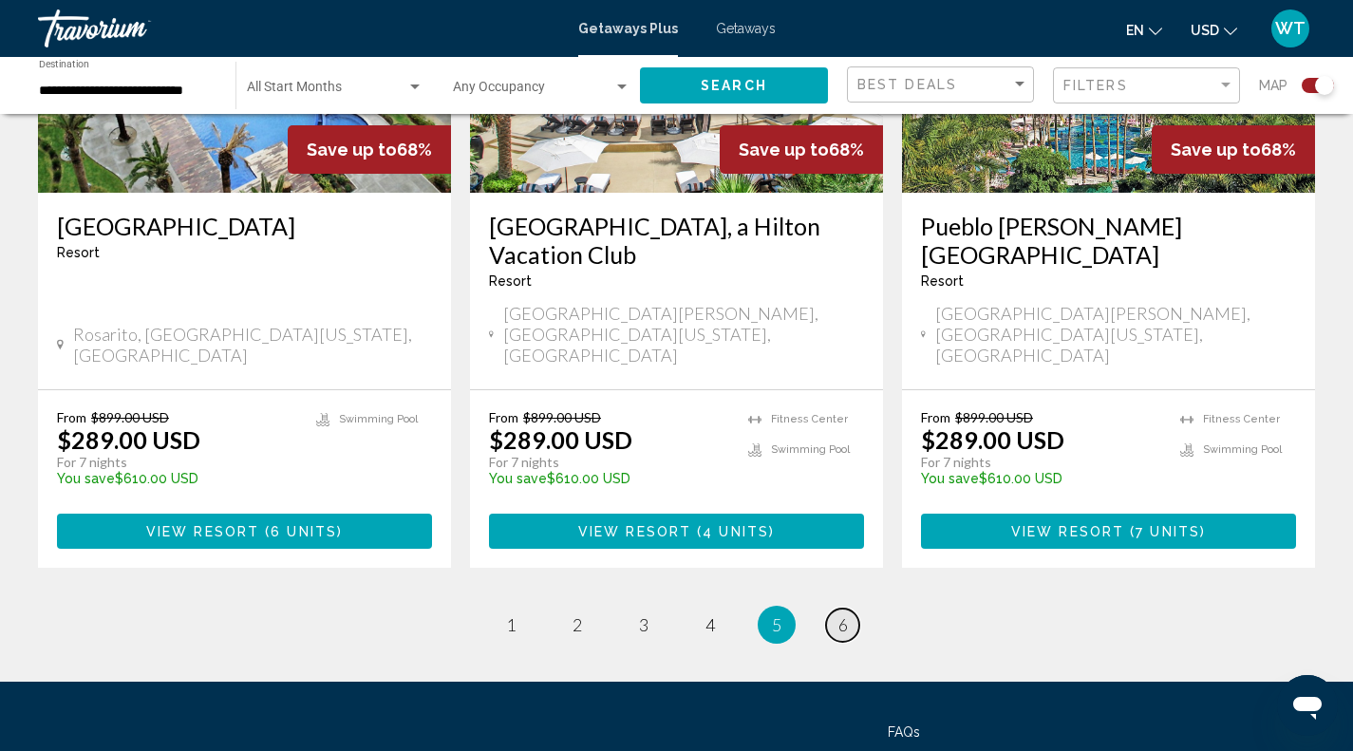
click at [842, 614] on span "6" at bounding box center [843, 624] width 9 height 21
